Goal: Task Accomplishment & Management: Use online tool/utility

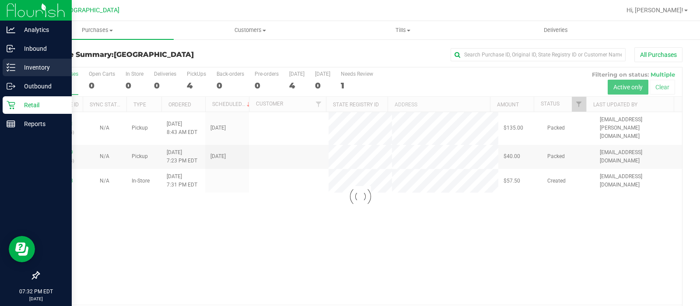
scroll to position [28, 0]
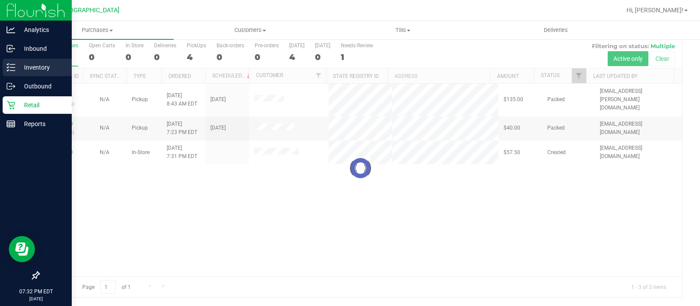
click at [11, 67] on line at bounding box center [12, 67] width 5 height 0
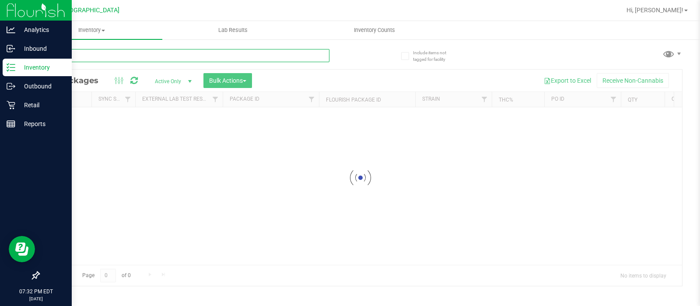
click at [114, 53] on div "Inventory All packages All inventory Waste log Create inventory Lab Results Inv…" at bounding box center [360, 163] width 679 height 285
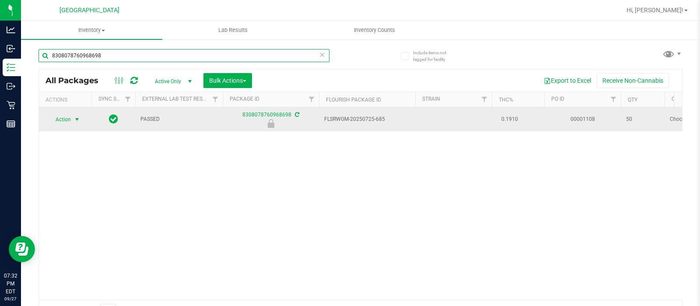
type input "8308078760968698"
click at [61, 123] on span "Action" at bounding box center [60, 119] width 24 height 12
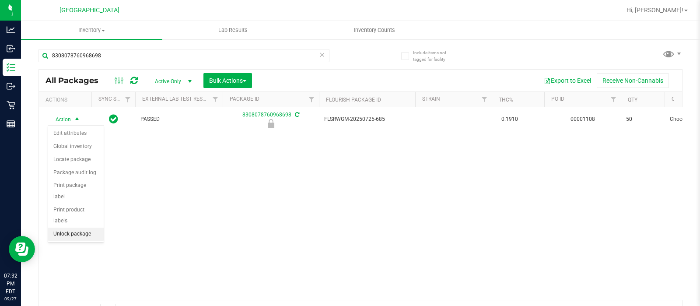
click at [88, 227] on li "Unlock package" at bounding box center [76, 233] width 56 height 13
